Goal: Task Accomplishment & Management: Manage account settings

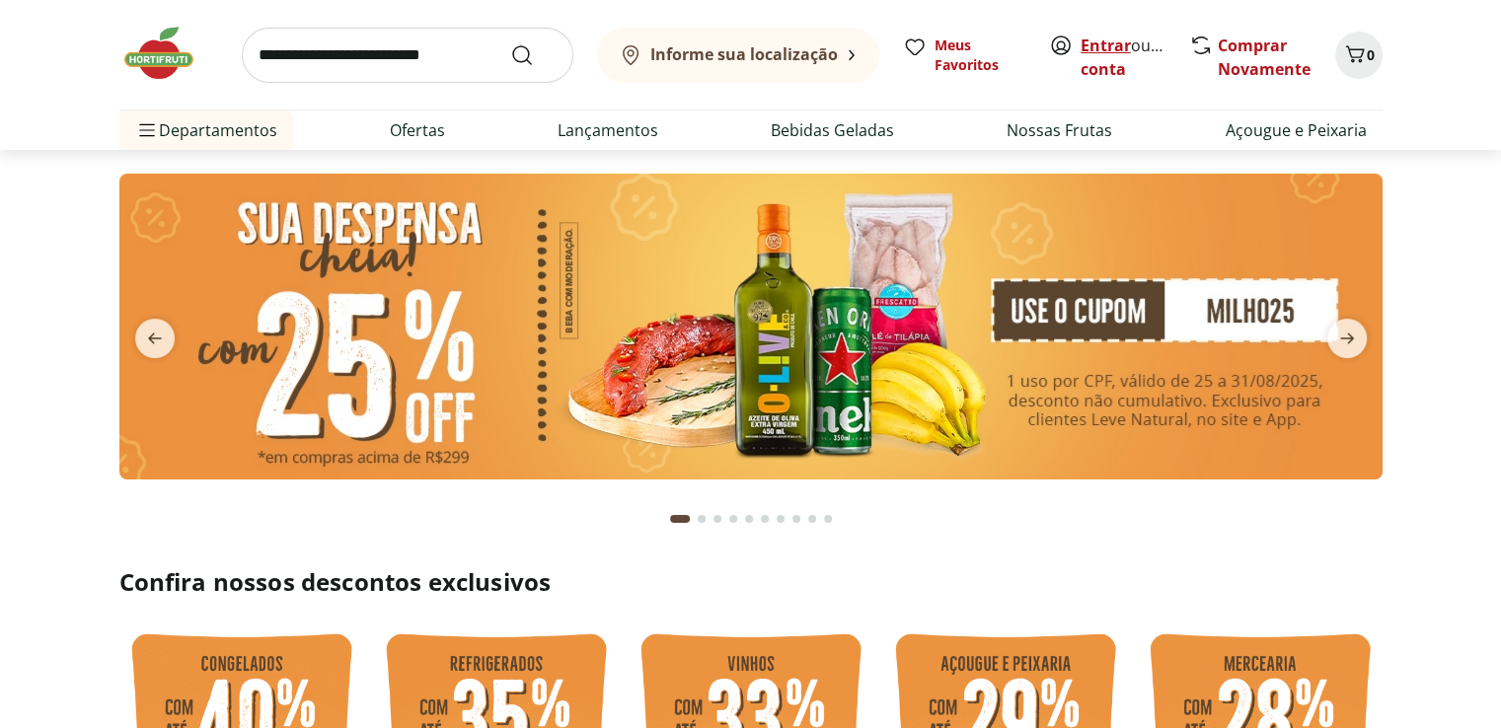
drag, startPoint x: 0, startPoint y: 0, endPoint x: 1111, endPoint y: 40, distance: 1112.2
click at [1111, 40] on link "Entrar" at bounding box center [1106, 46] width 50 height 22
click at [1095, 67] on link "Joao C S" at bounding box center [1145, 69] width 128 height 22
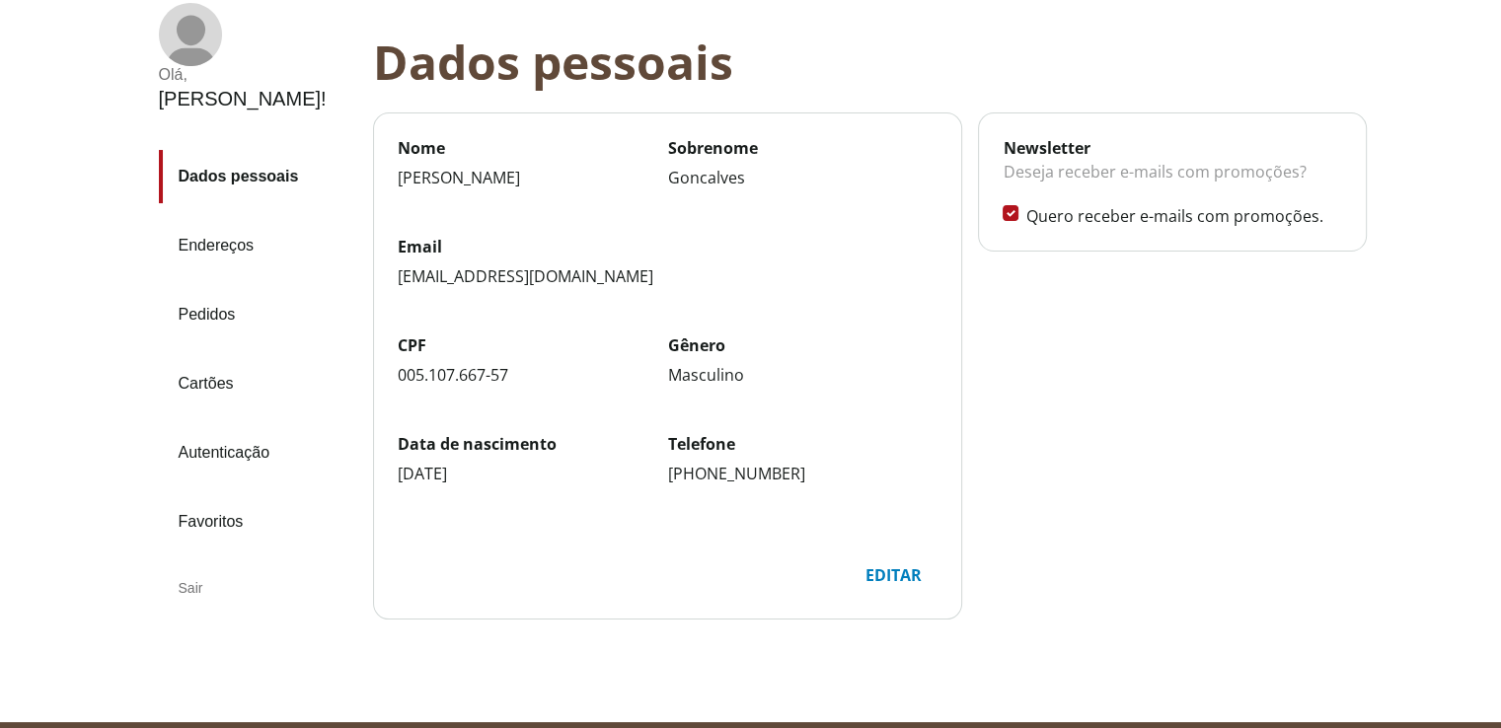
scroll to position [94, 0]
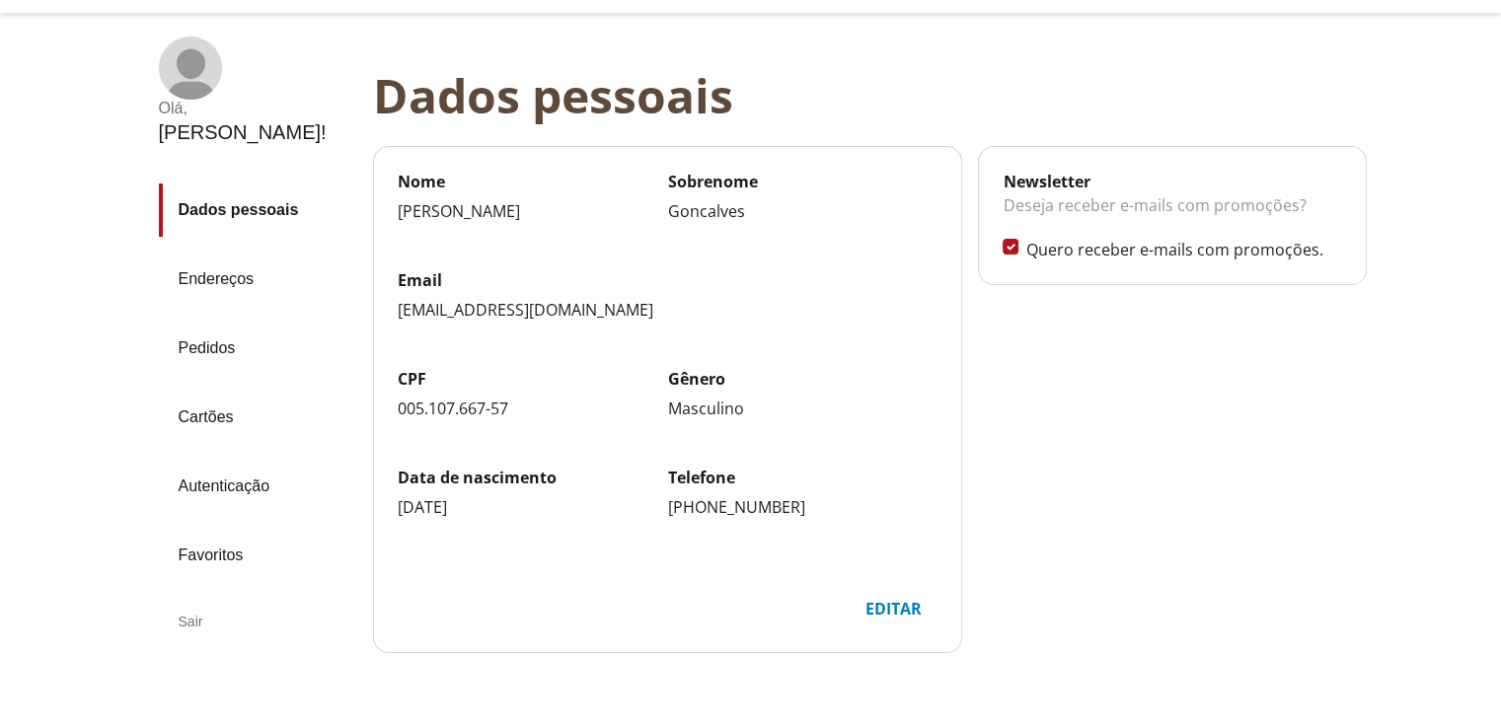
click at [226, 253] on link "Endereços" at bounding box center [258, 279] width 198 height 53
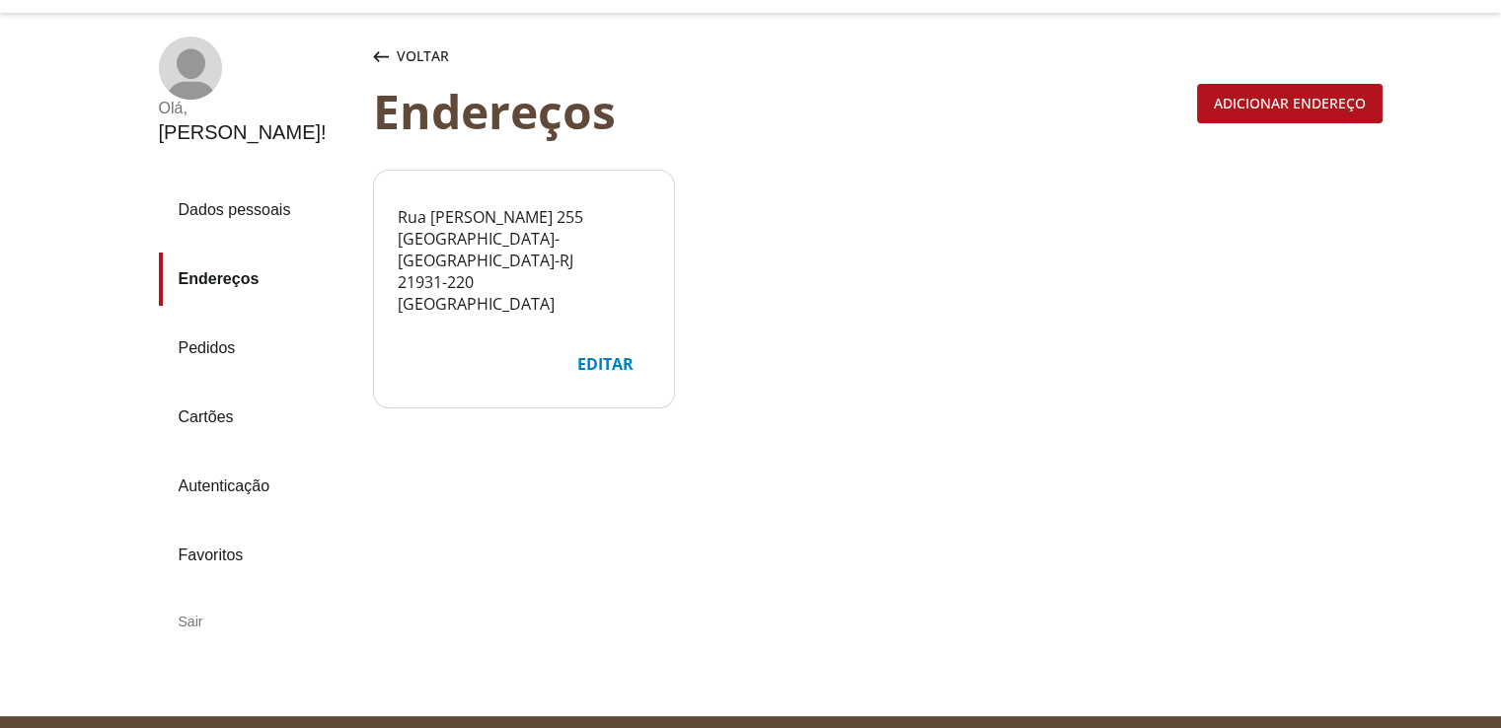
click at [222, 322] on link "Pedidos" at bounding box center [258, 348] width 198 height 53
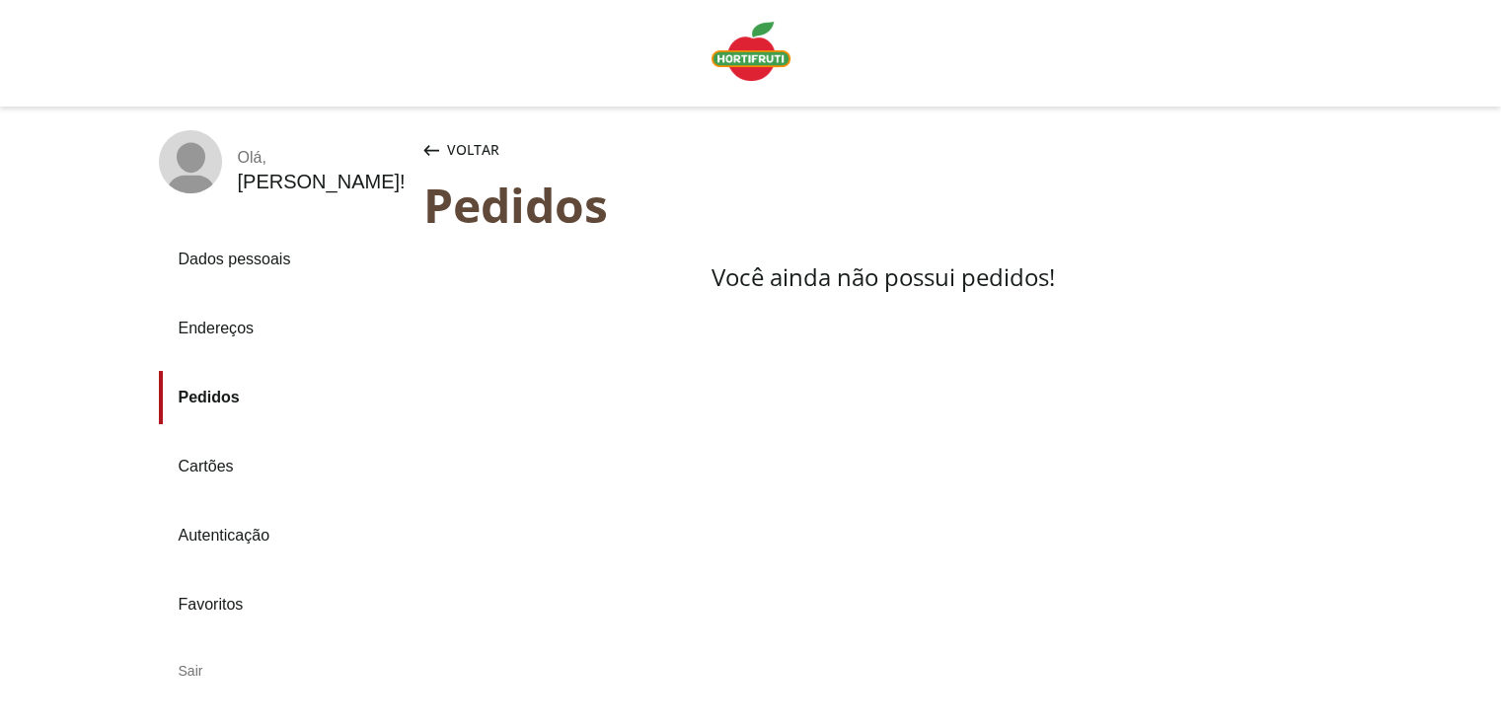
click at [211, 466] on link "Cartões" at bounding box center [283, 466] width 249 height 53
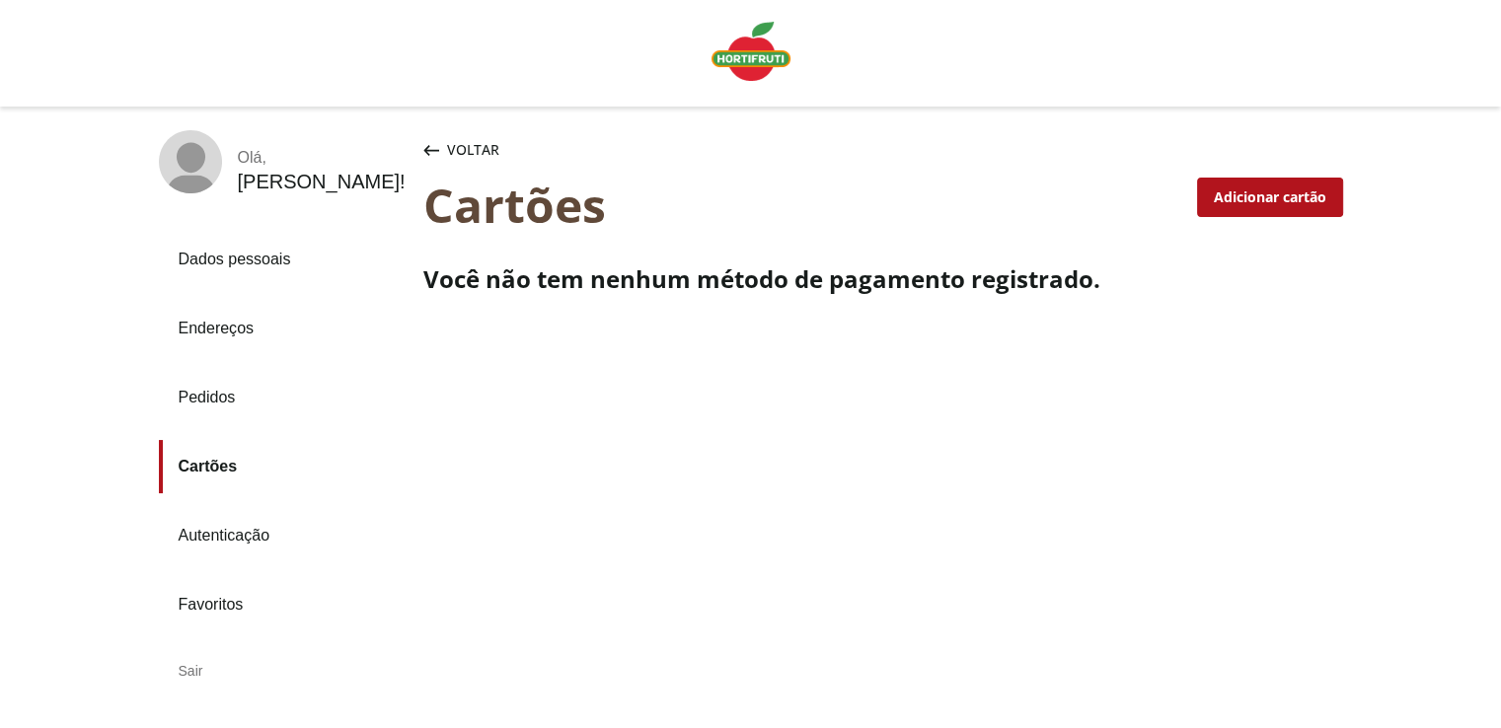
scroll to position [99, 0]
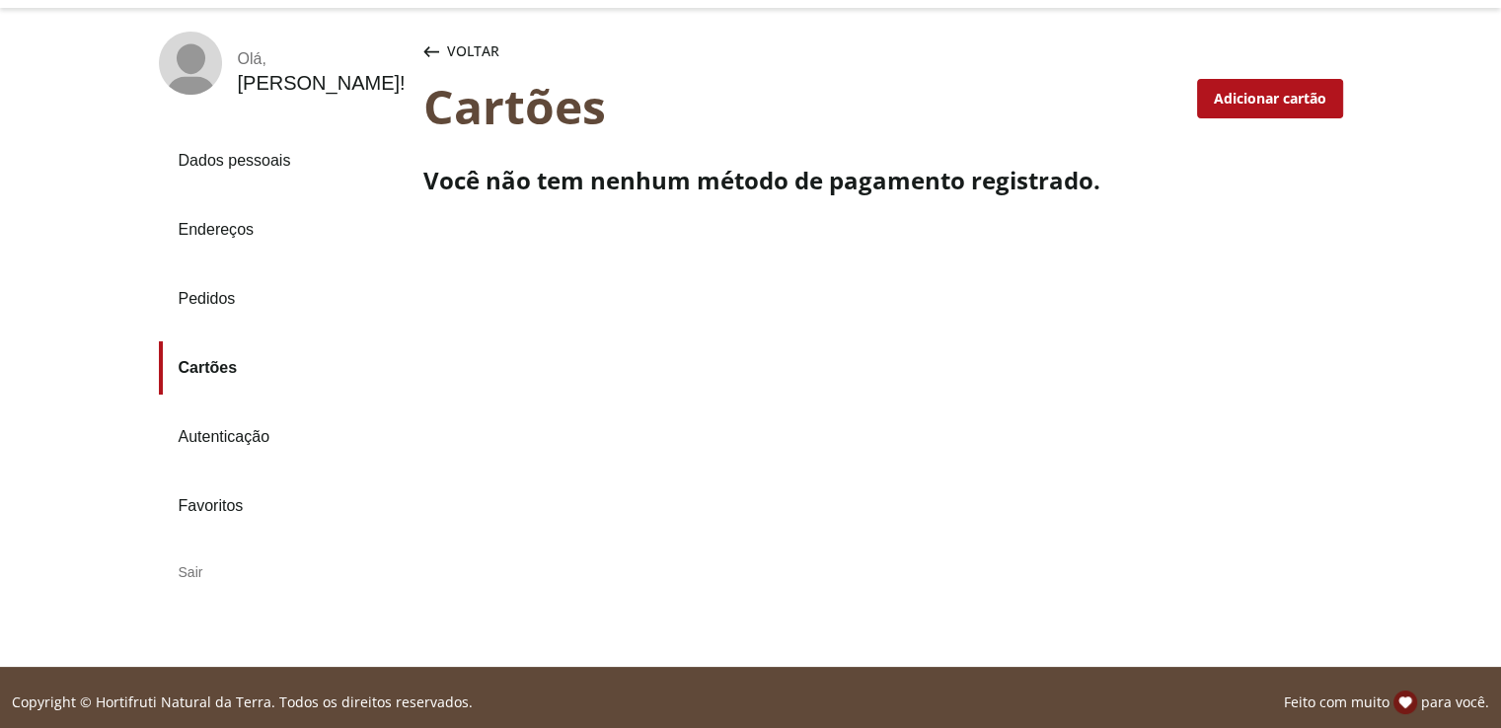
click at [229, 435] on link "Autenticação" at bounding box center [283, 437] width 249 height 53
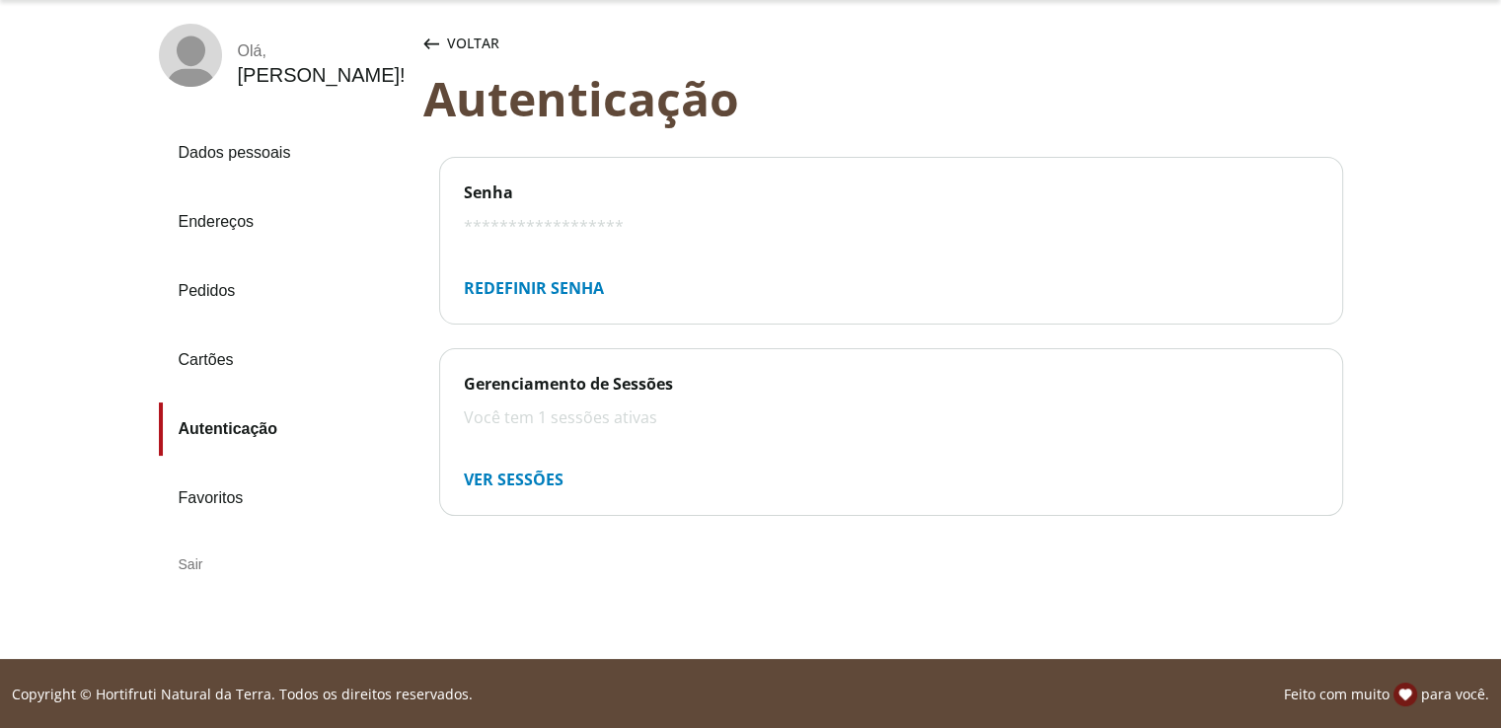
scroll to position [109, 0]
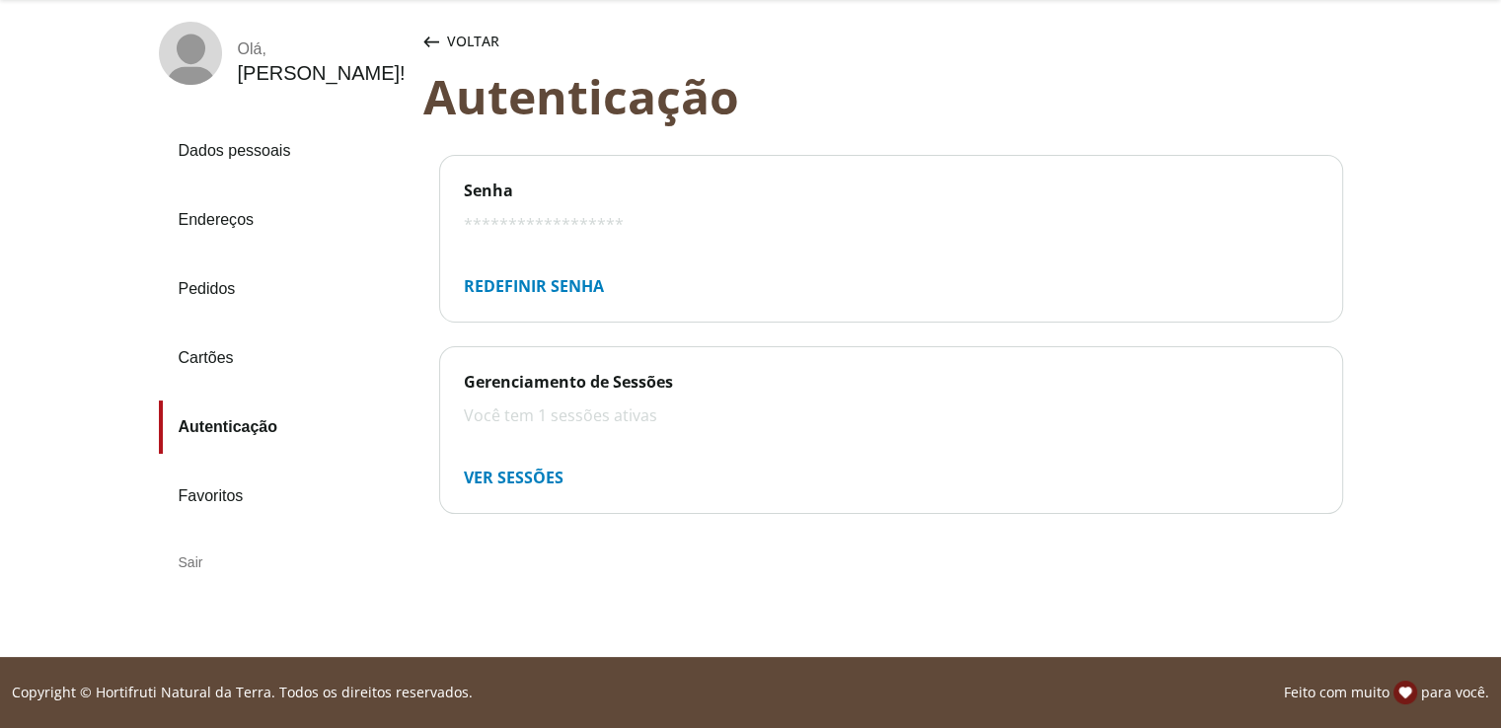
click at [220, 214] on link "Endereços" at bounding box center [283, 219] width 249 height 53
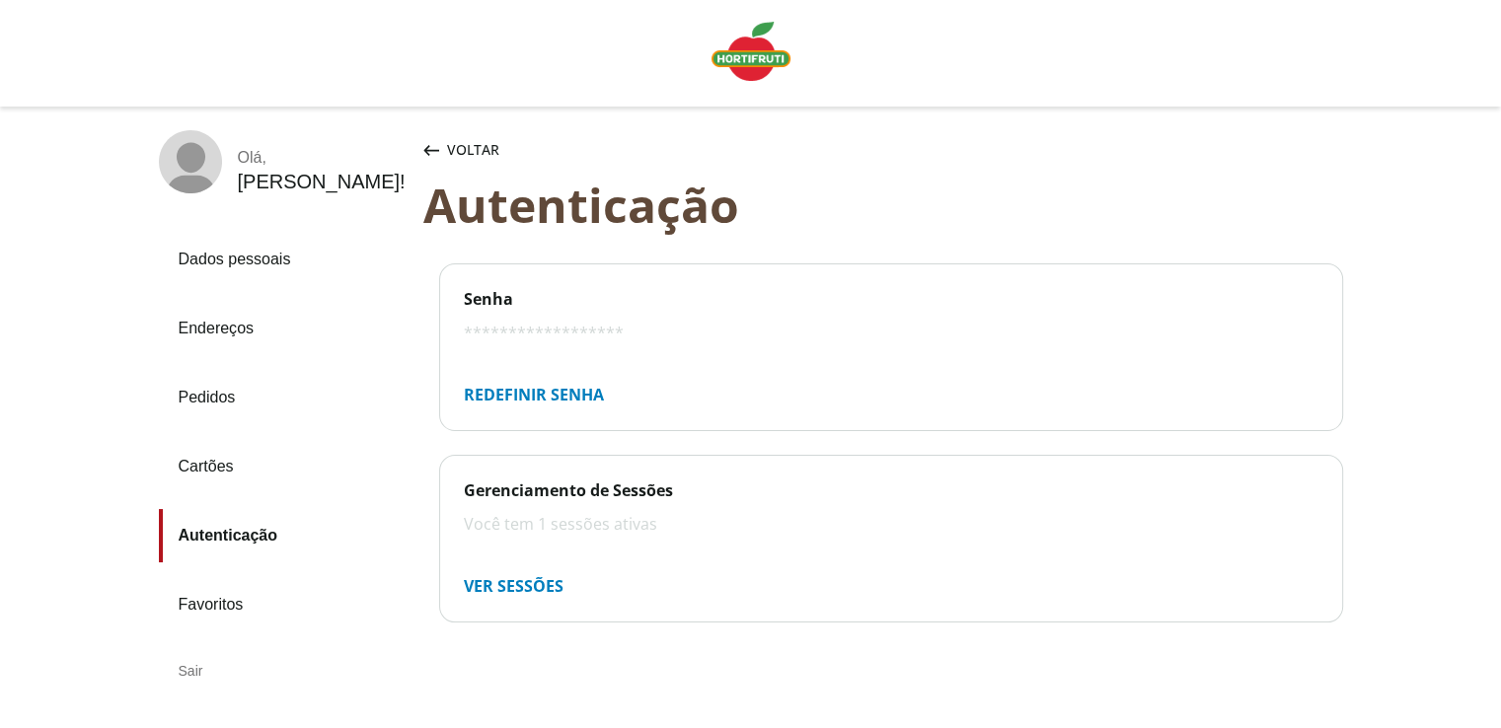
scroll to position [109, 0]
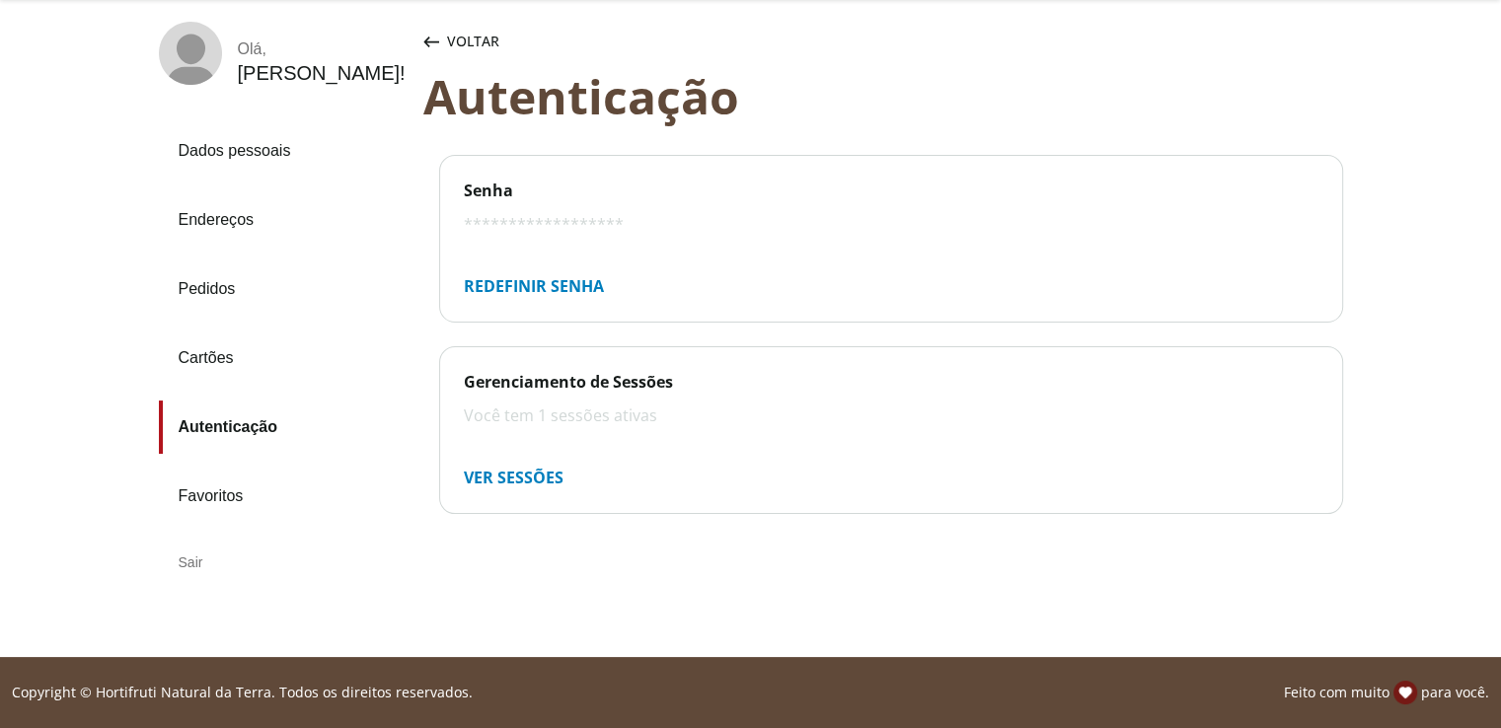
click at [468, 37] on span "Dados pessoais" at bounding box center [477, 42] width 60 height 20
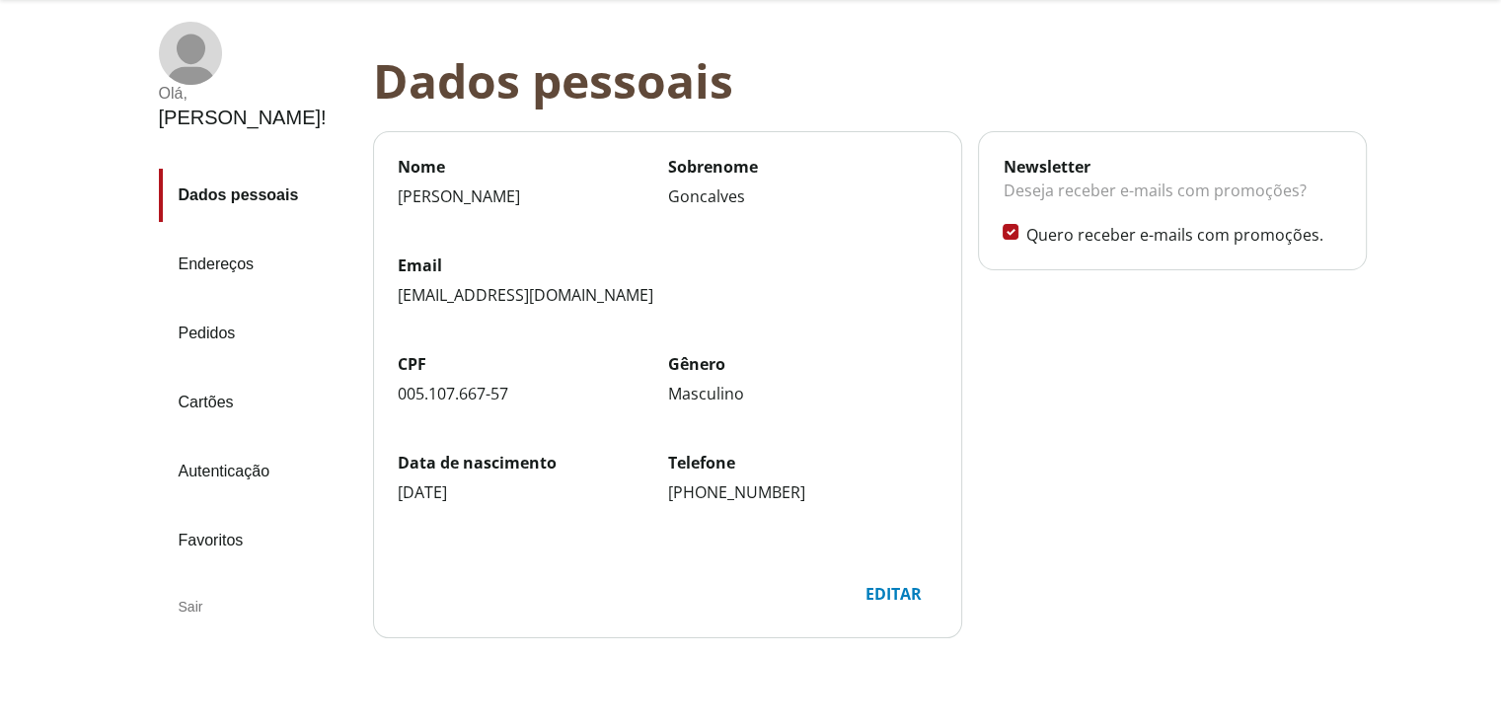
click at [185, 583] on div "Sair" at bounding box center [258, 606] width 198 height 47
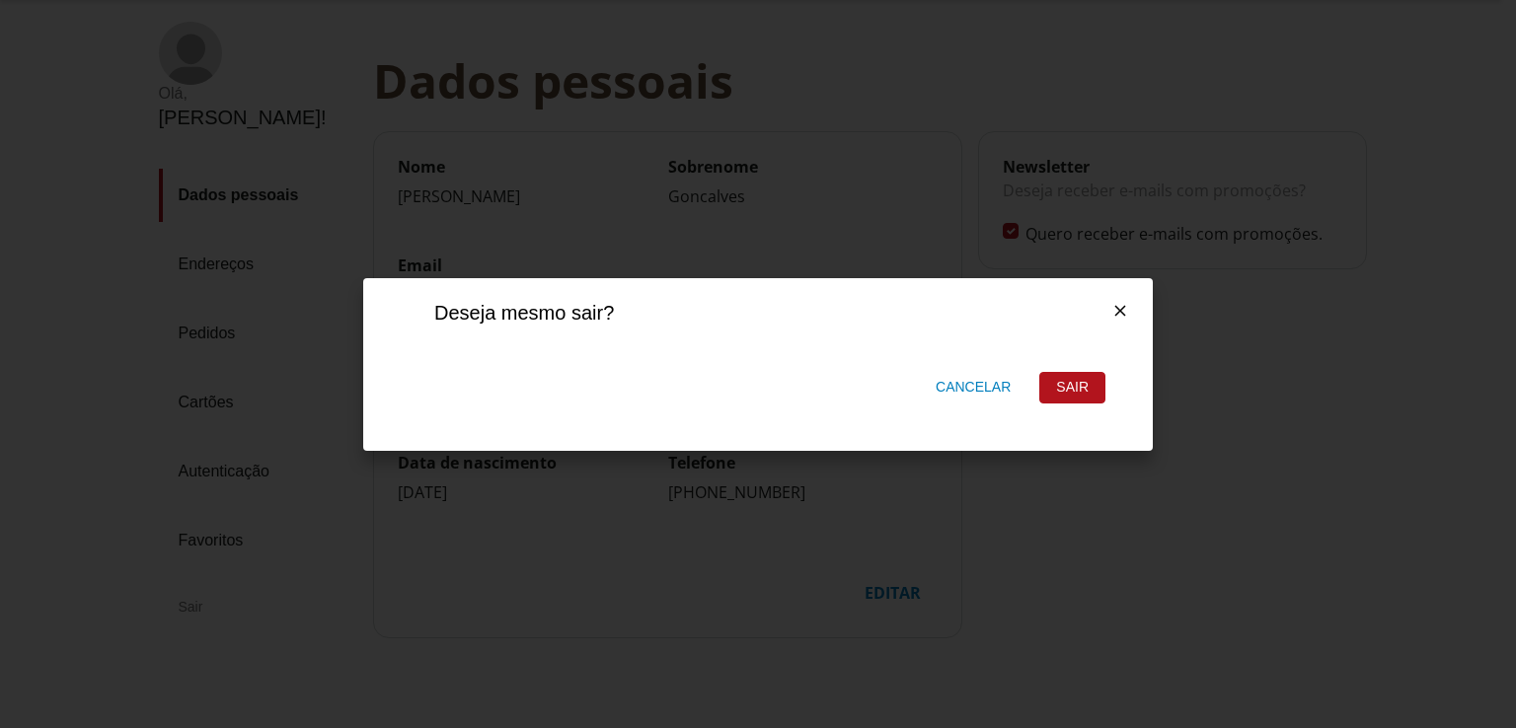
click at [1074, 380] on div "Sair" at bounding box center [1072, 388] width 64 height 30
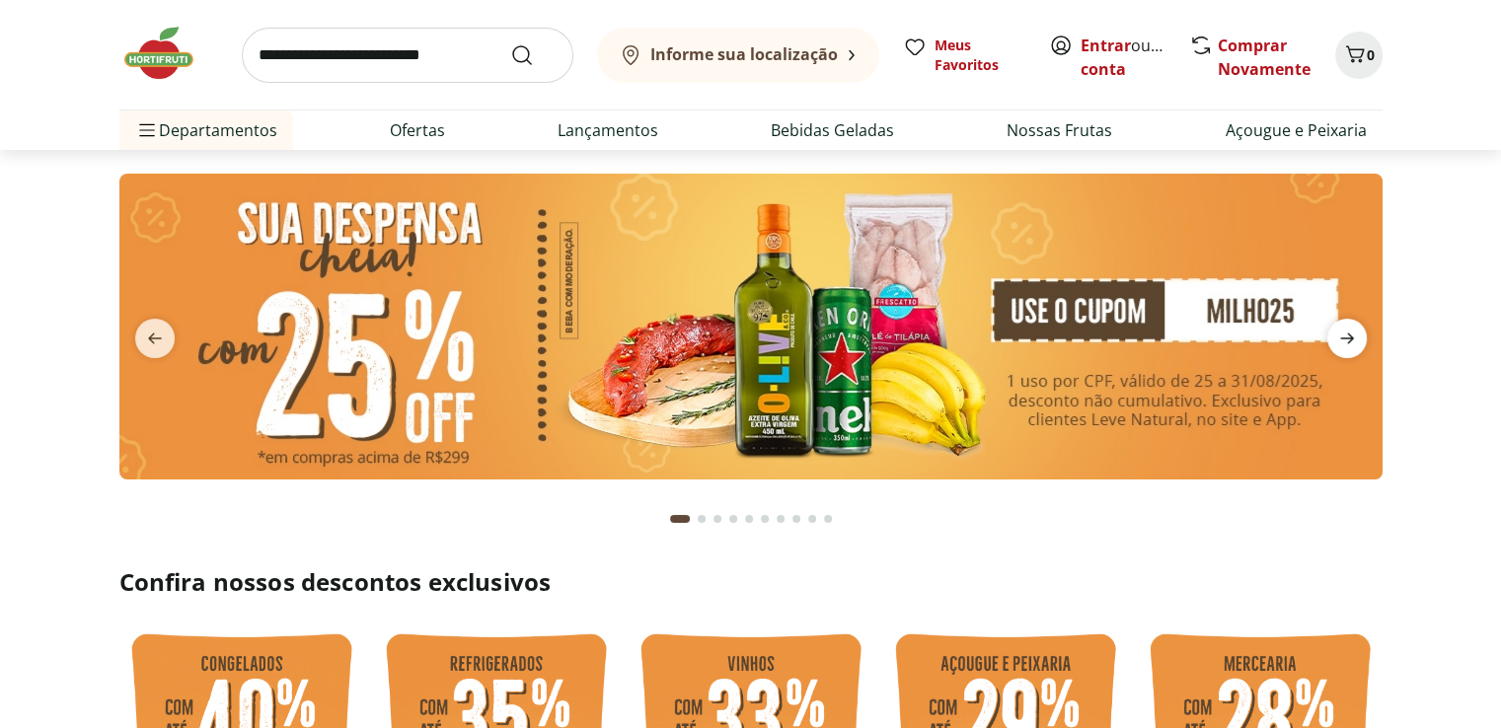
click at [1341, 330] on icon "next" at bounding box center [1347, 339] width 24 height 24
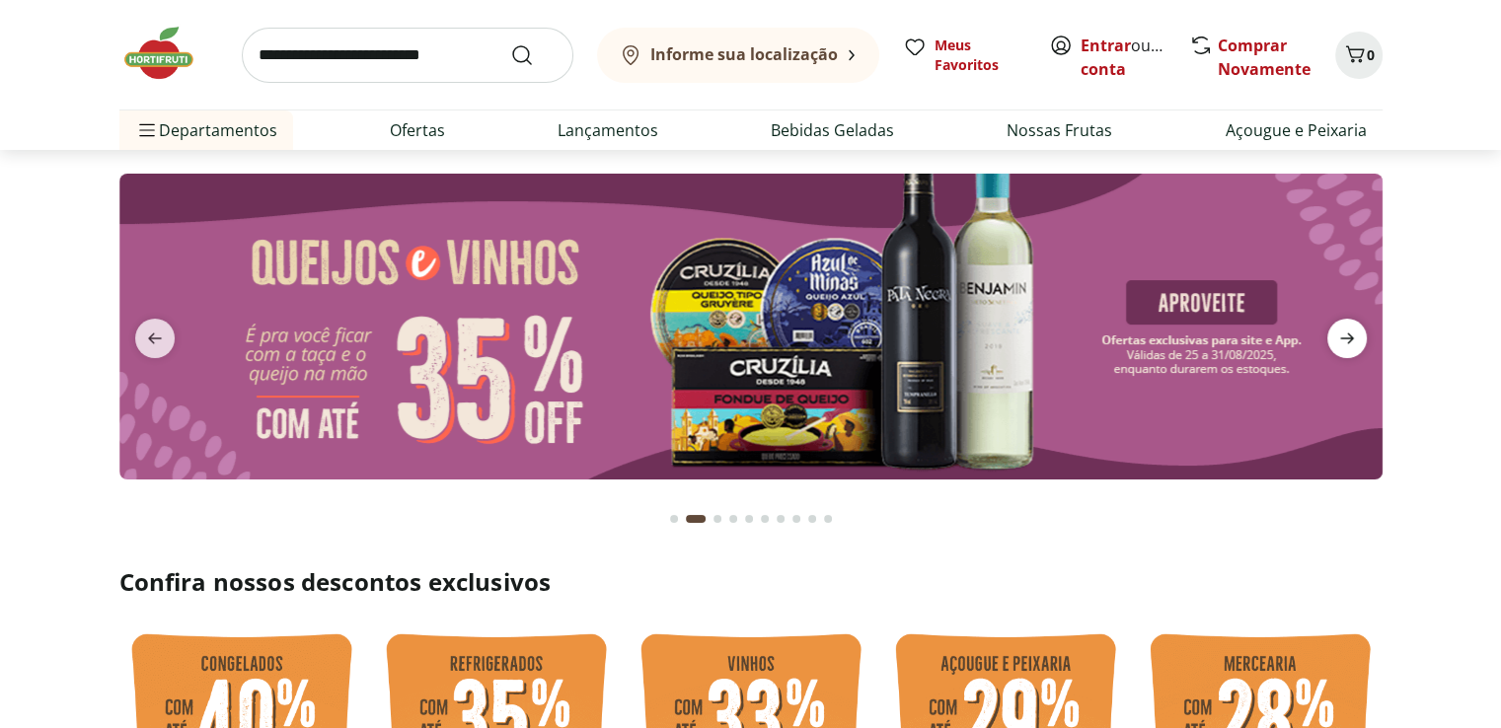
click at [1341, 330] on icon "next" at bounding box center [1347, 339] width 24 height 24
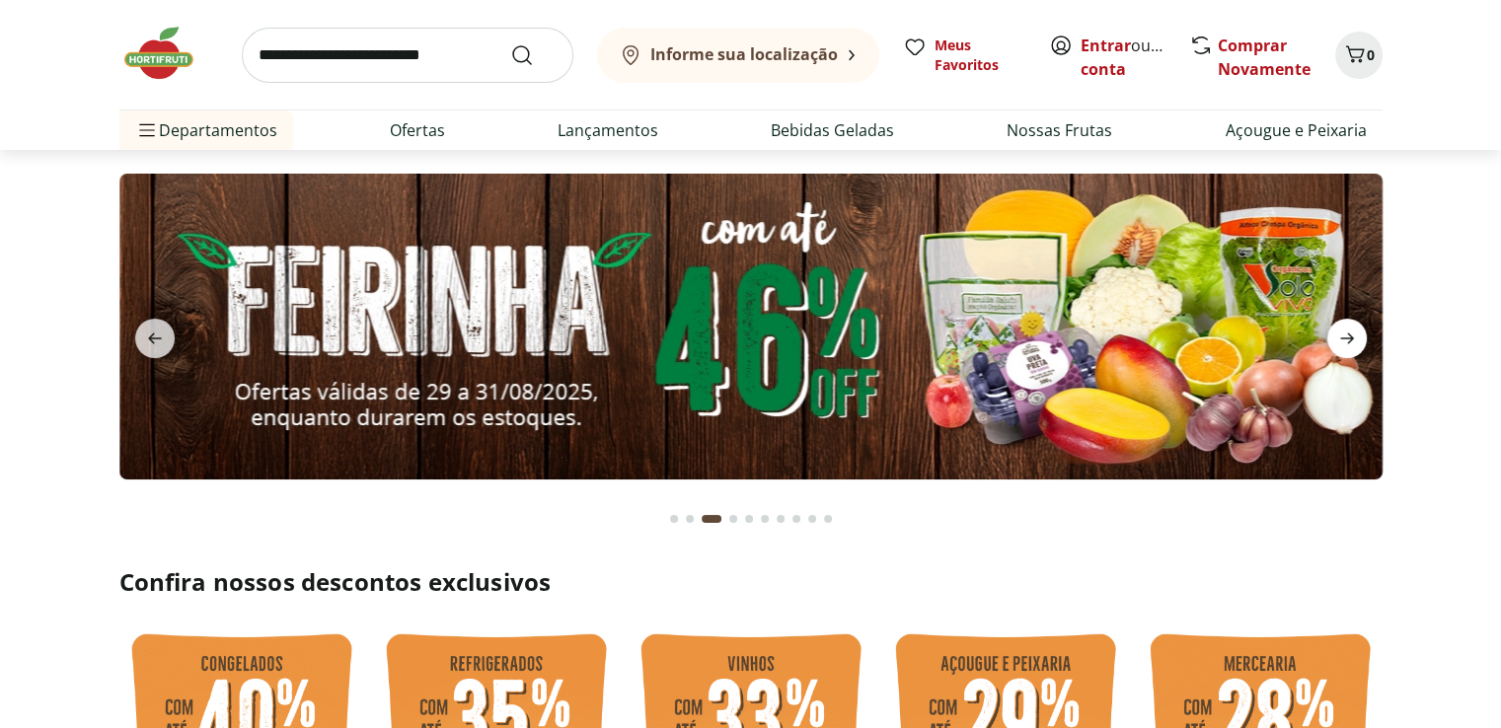
click at [1341, 330] on icon "next" at bounding box center [1347, 339] width 24 height 24
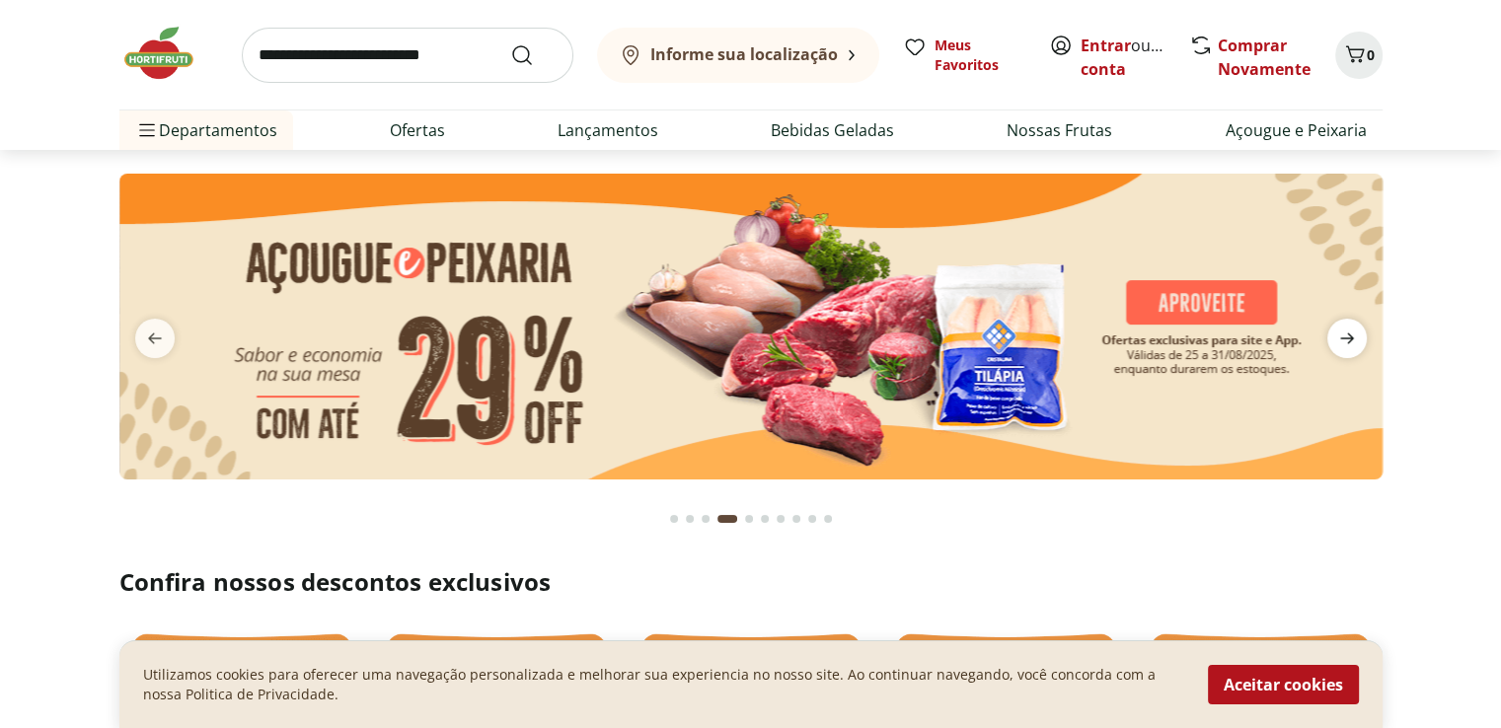
click at [1341, 330] on icon "next" at bounding box center [1347, 339] width 24 height 24
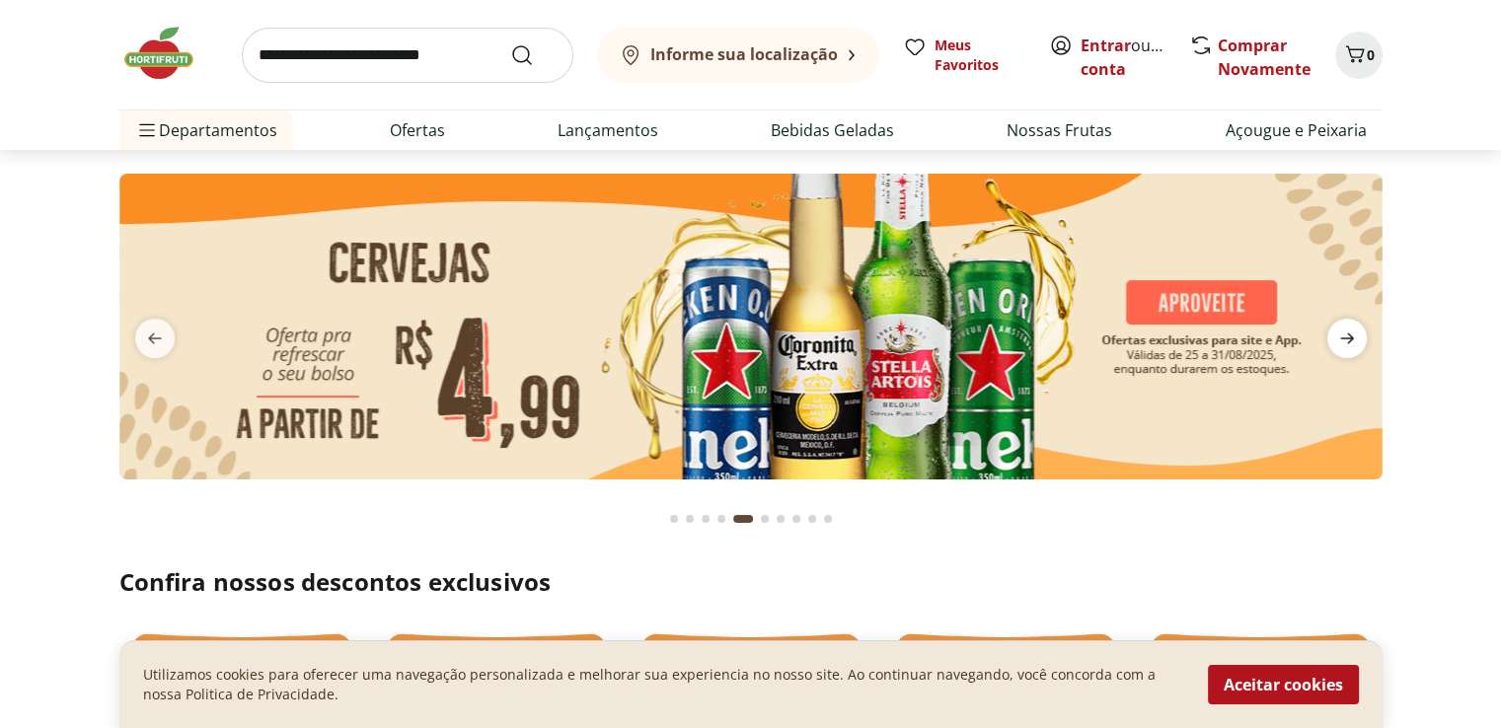
click at [1341, 330] on icon "next" at bounding box center [1347, 339] width 24 height 24
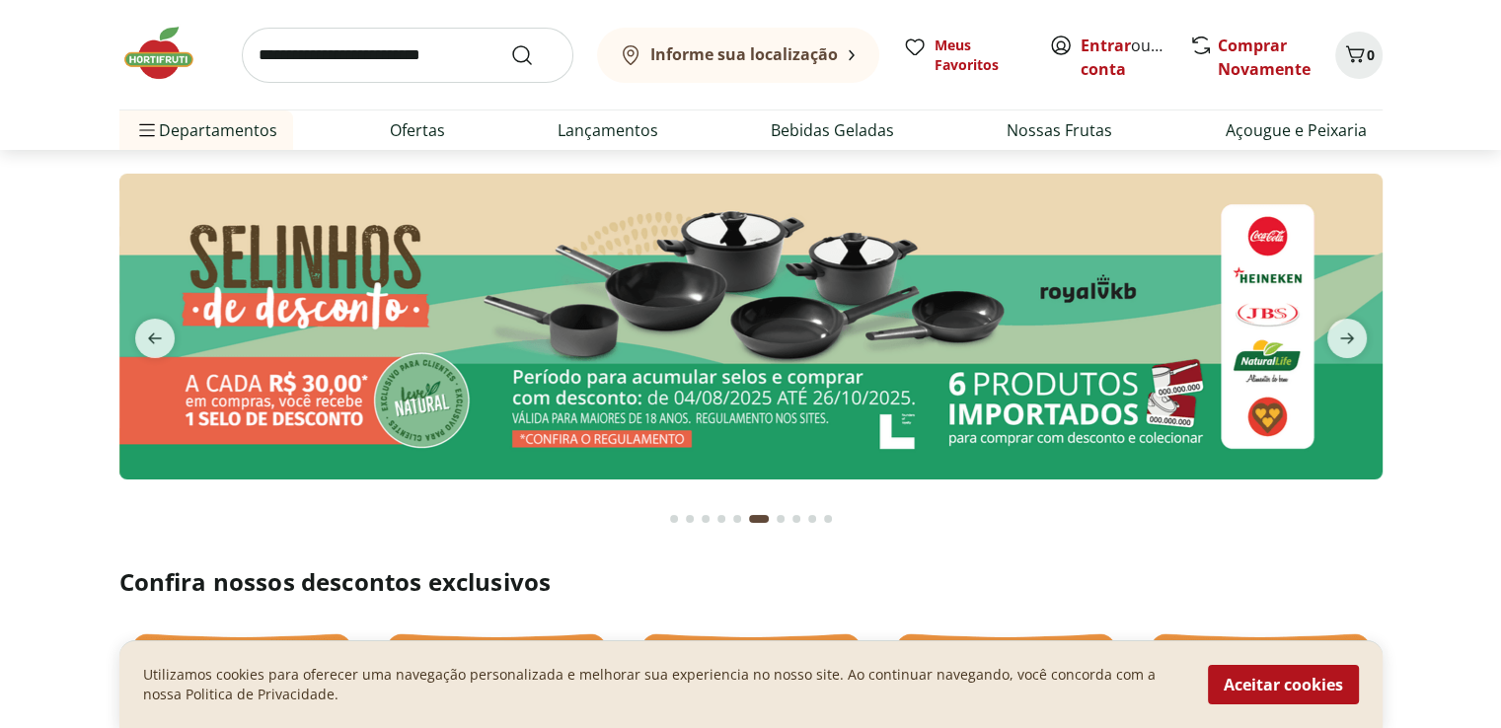
click at [1275, 314] on img at bounding box center [750, 327] width 1263 height 306
